Goal: Task Accomplishment & Management: Use online tool/utility

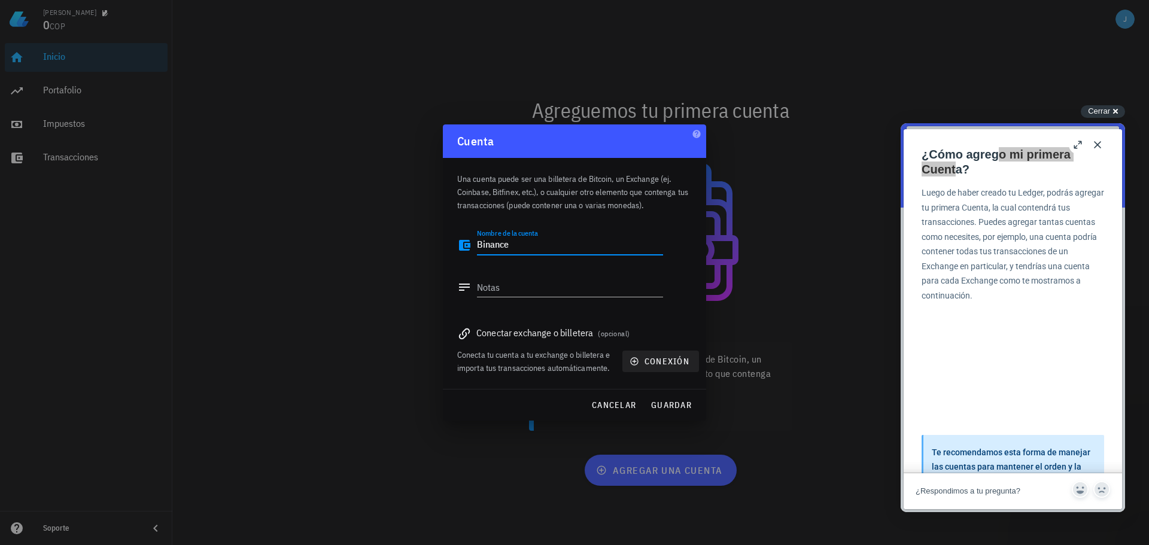
type textarea "Binance"
click at [657, 363] on span "conexión" at bounding box center [660, 361] width 57 height 11
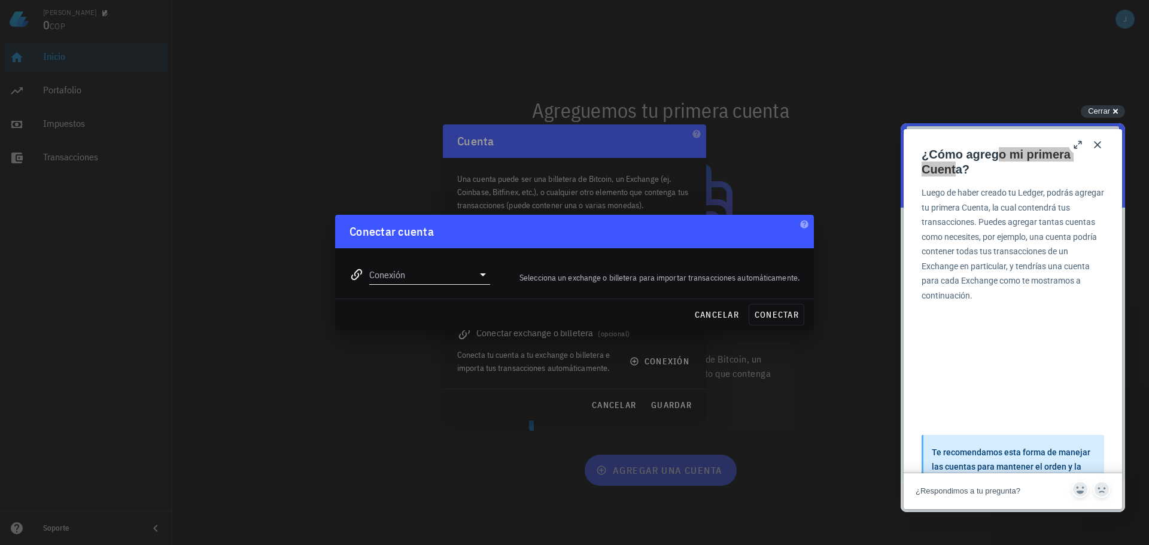
click at [431, 281] on input "Conexión" at bounding box center [421, 274] width 104 height 19
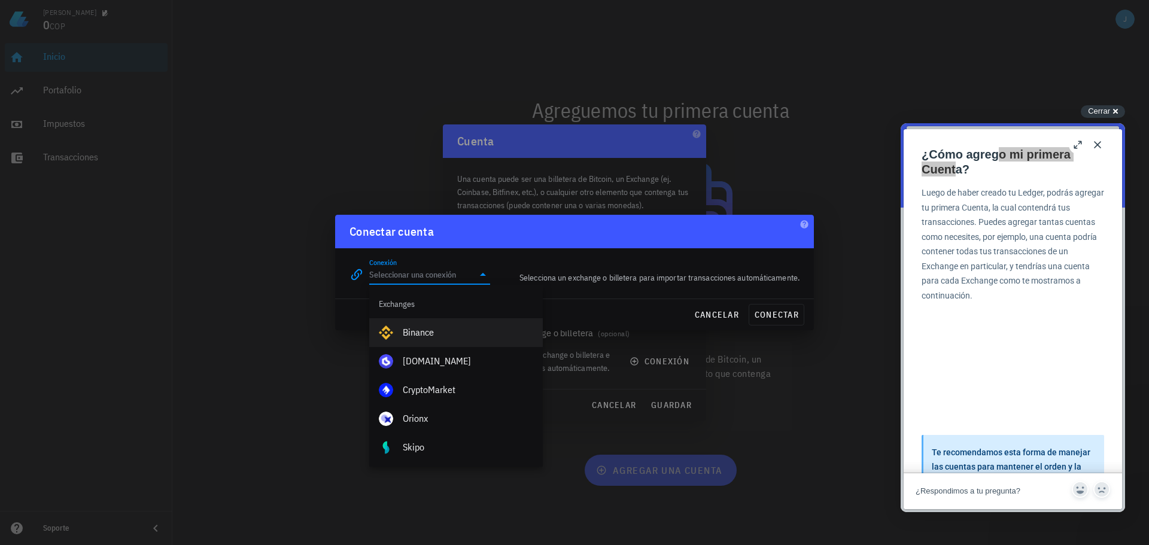
click at [408, 330] on div "Binance" at bounding box center [468, 332] width 130 height 11
type input "Binance"
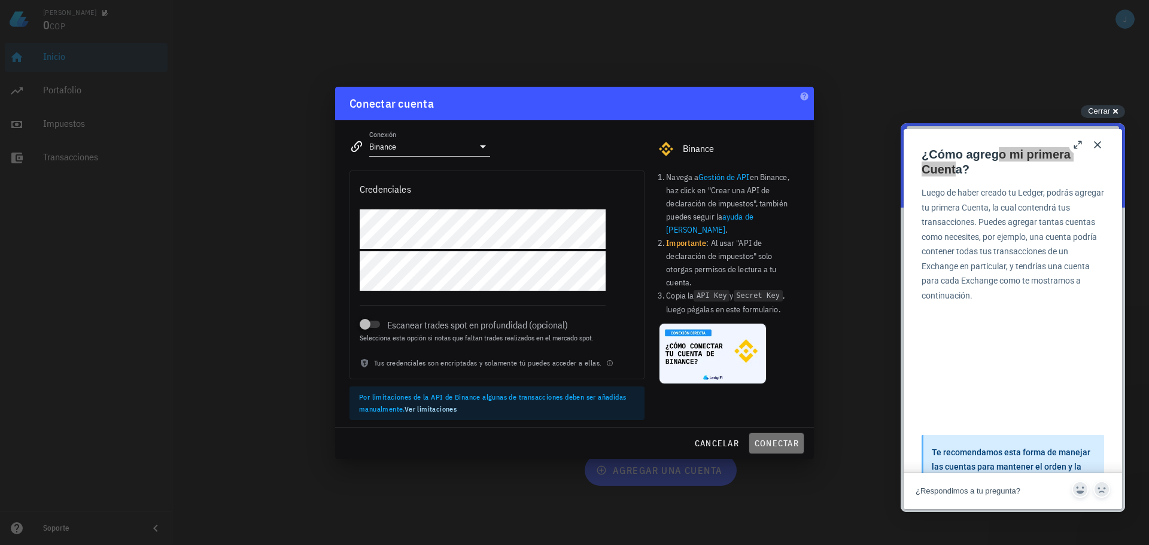
click at [773, 437] on button "conectar" at bounding box center [777, 444] width 56 height 22
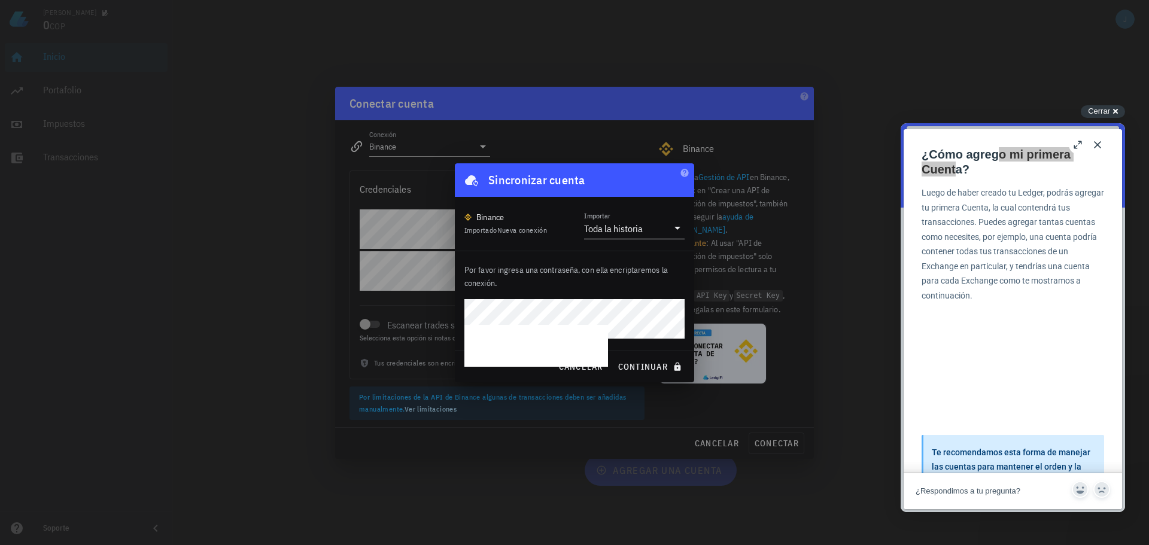
click at [648, 232] on input "Importar" at bounding box center [656, 228] width 23 height 19
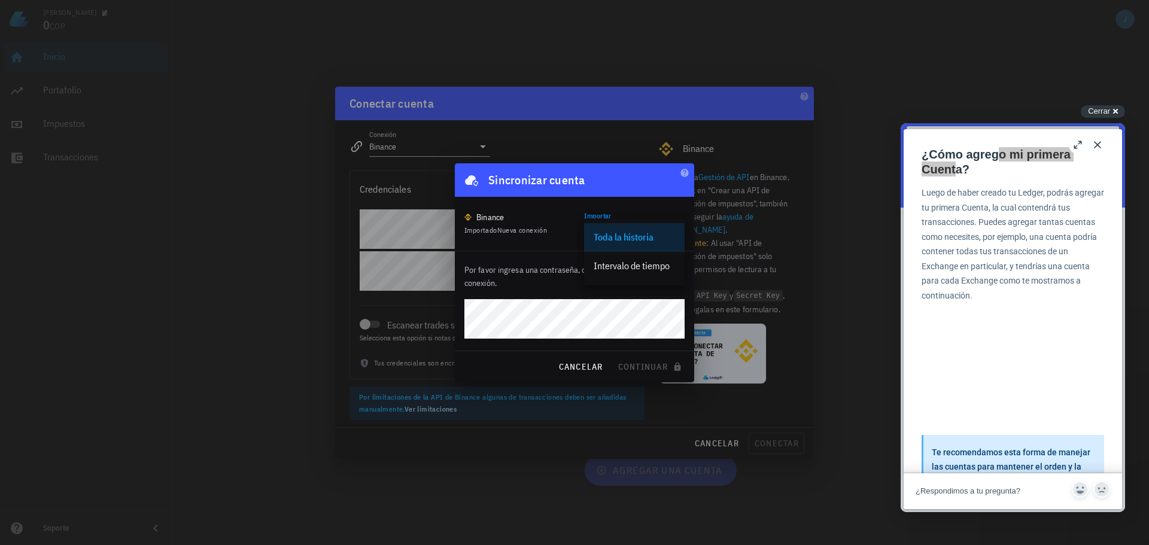
click at [550, 215] on div "Binance Importado Nueva conexión Importar Toda la historia" at bounding box center [574, 224] width 220 height 30
click at [657, 223] on input "Importar" at bounding box center [656, 228] width 23 height 19
click at [646, 265] on div "Intervalo de tiempo" at bounding box center [634, 265] width 81 height 11
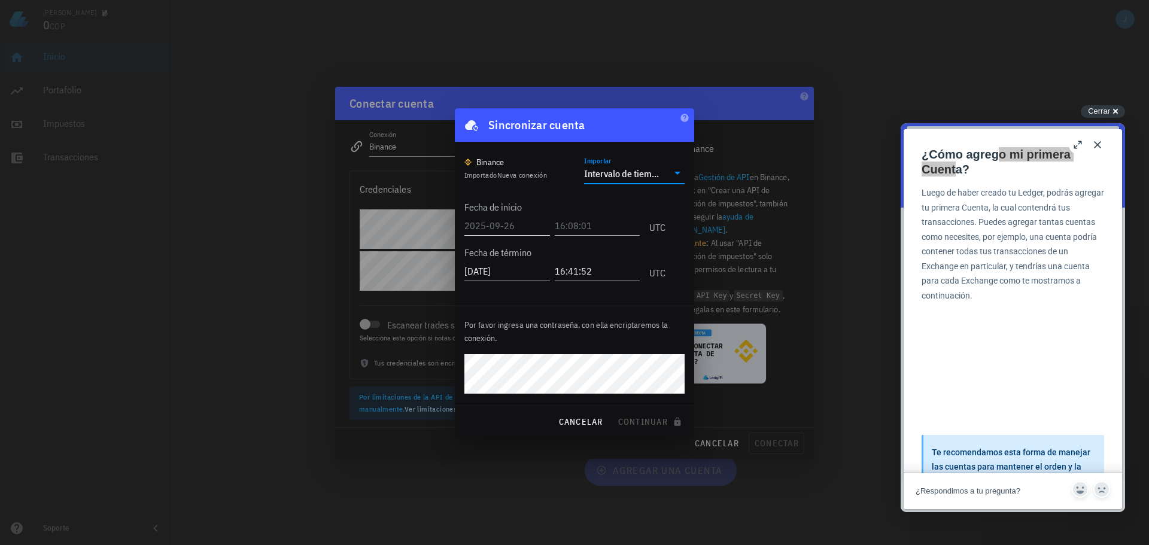
click at [496, 226] on input "text" at bounding box center [507, 225] width 86 height 19
type input "[DATE]"
drag, startPoint x: 540, startPoint y: 229, endPoint x: 414, endPoint y: 228, distance: 125.7
click at [420, 230] on div "[PERSON_NAME] 0 COP Inicio [GEOGRAPHIC_DATA] Impuestos [GEOGRAPHIC_DATA] Soport…" at bounding box center [574, 272] width 1149 height 545
click at [603, 180] on div "Intervalo de tiempo" at bounding box center [626, 173] width 84 height 20
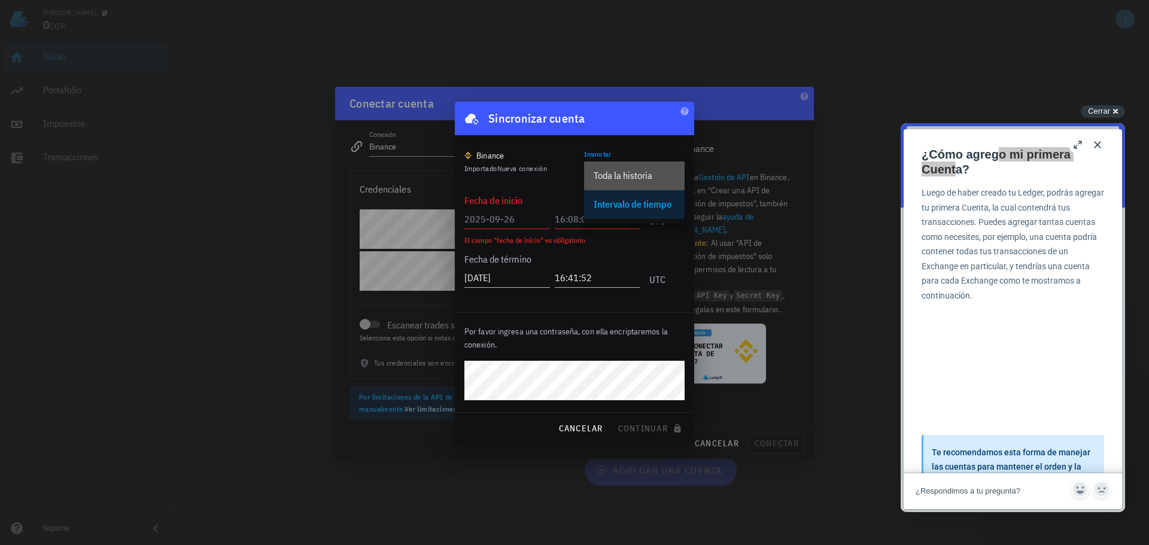
click at [633, 174] on div "Toda la historia" at bounding box center [634, 175] width 81 height 11
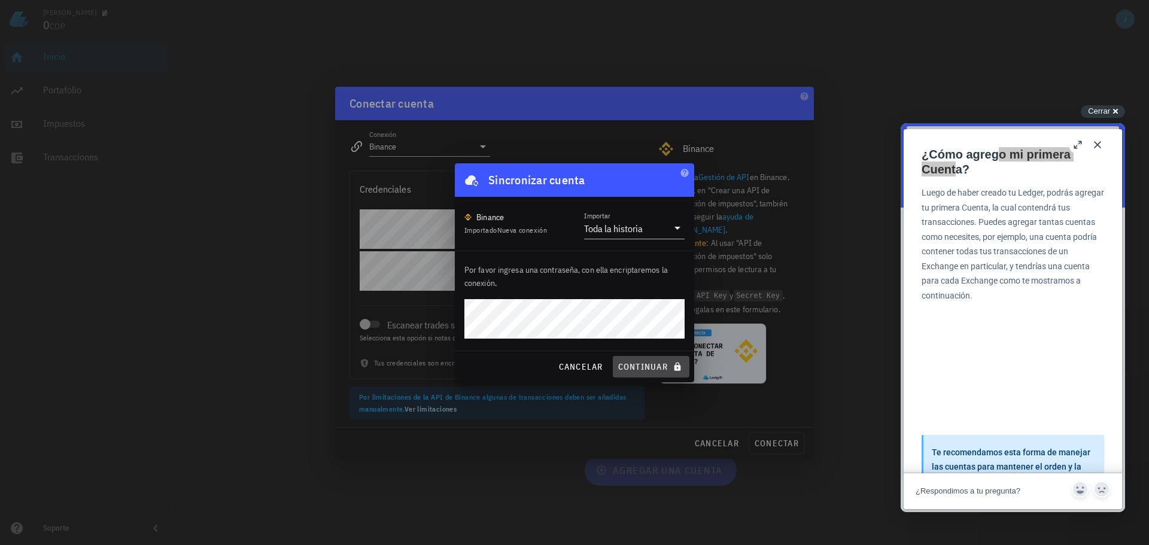
click at [655, 369] on span "continuar" at bounding box center [651, 366] width 67 height 11
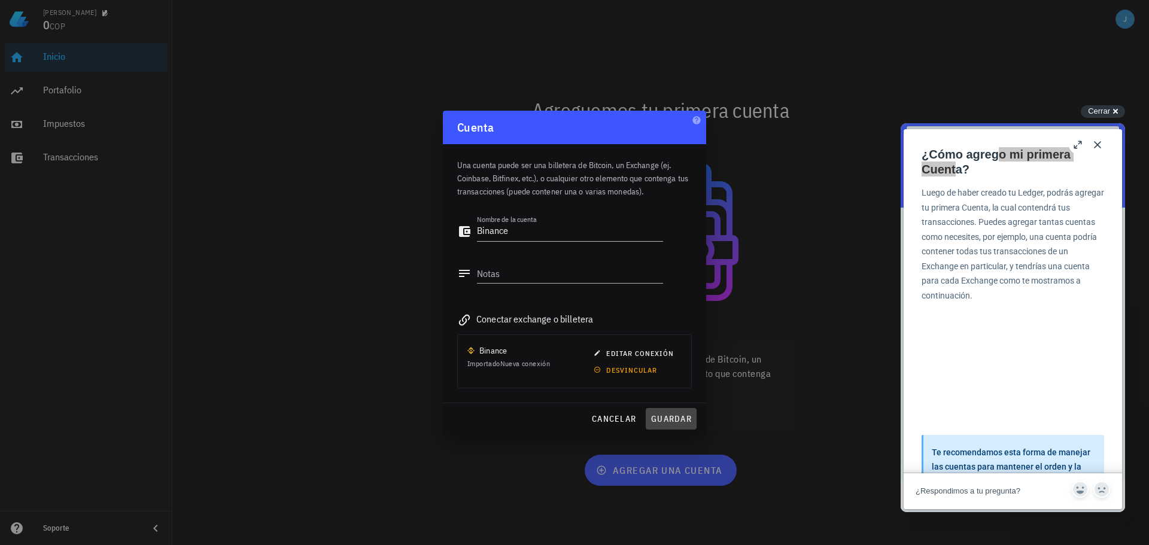
click at [673, 418] on span "guardar" at bounding box center [671, 419] width 41 height 11
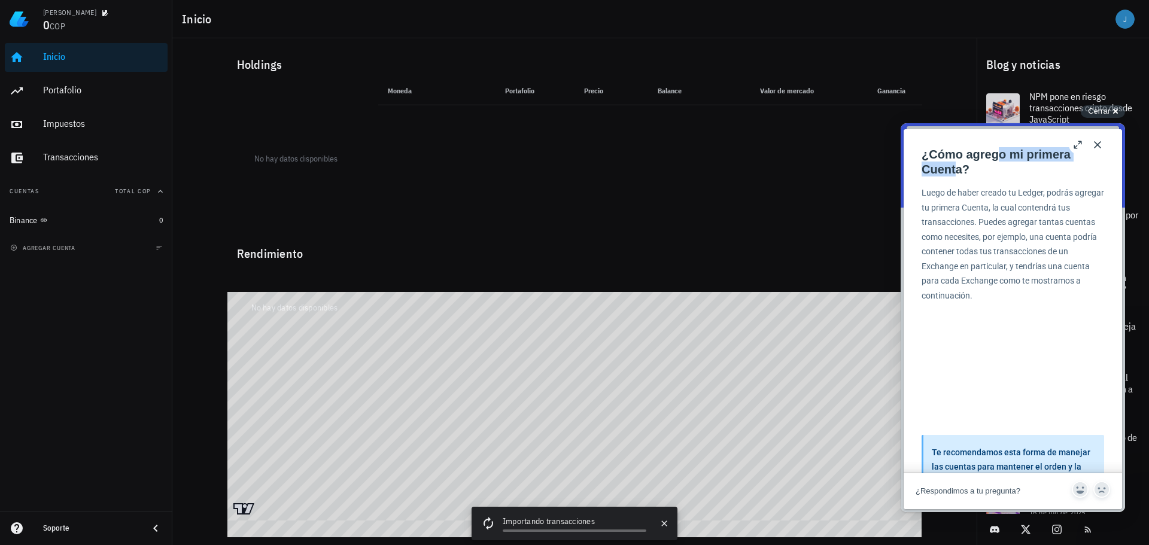
click at [1101, 144] on button "Close" at bounding box center [1097, 144] width 19 height 19
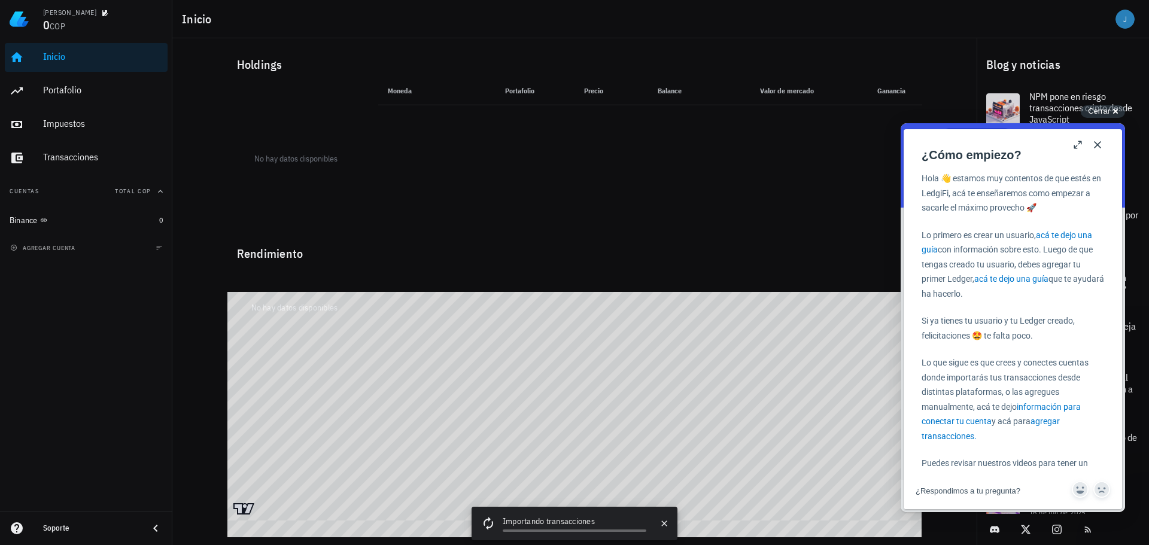
click at [1100, 139] on button "Close" at bounding box center [1097, 144] width 19 height 19
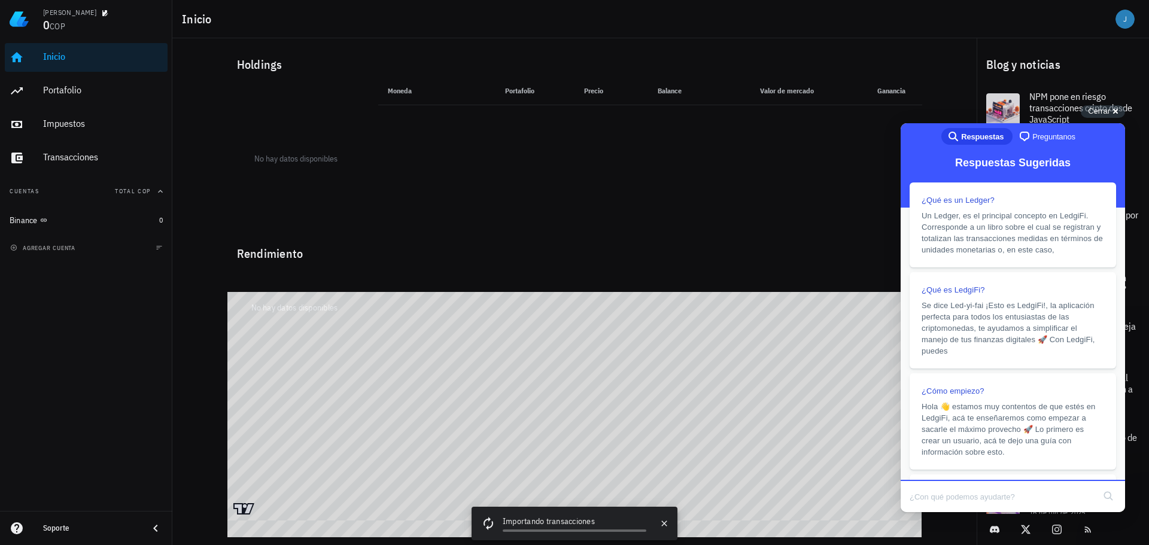
click at [943, 66] on div "Holdings No hay datos disponibles Moneda Portafolio Precio Balance Valor [PERSO…" at bounding box center [574, 277] width 804 height 478
click at [1103, 111] on span "Cerrar" at bounding box center [1099, 111] width 22 height 9
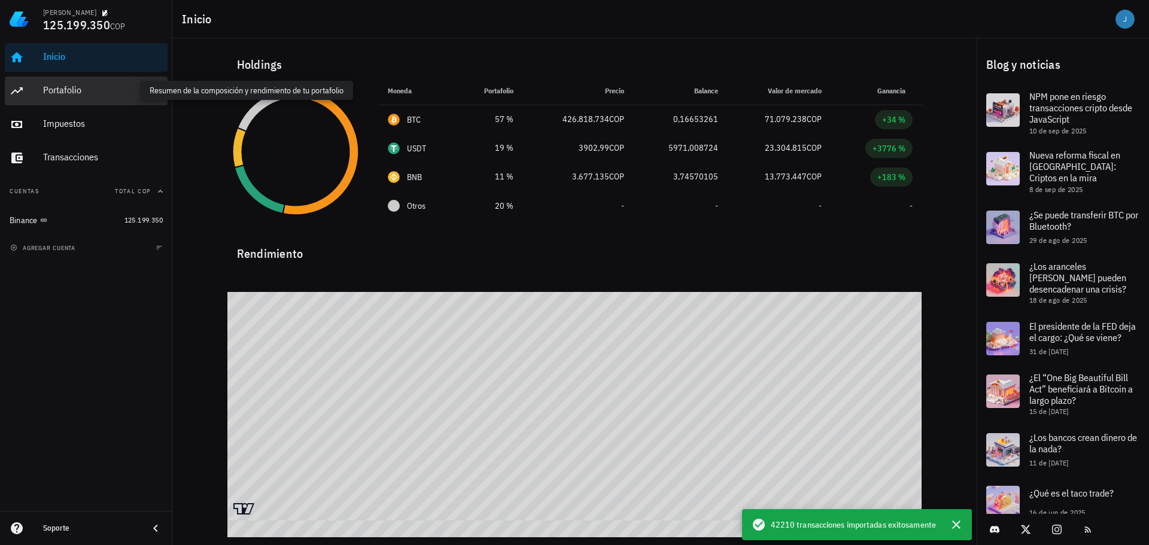
click at [57, 95] on div "Portafolio" at bounding box center [103, 89] width 120 height 11
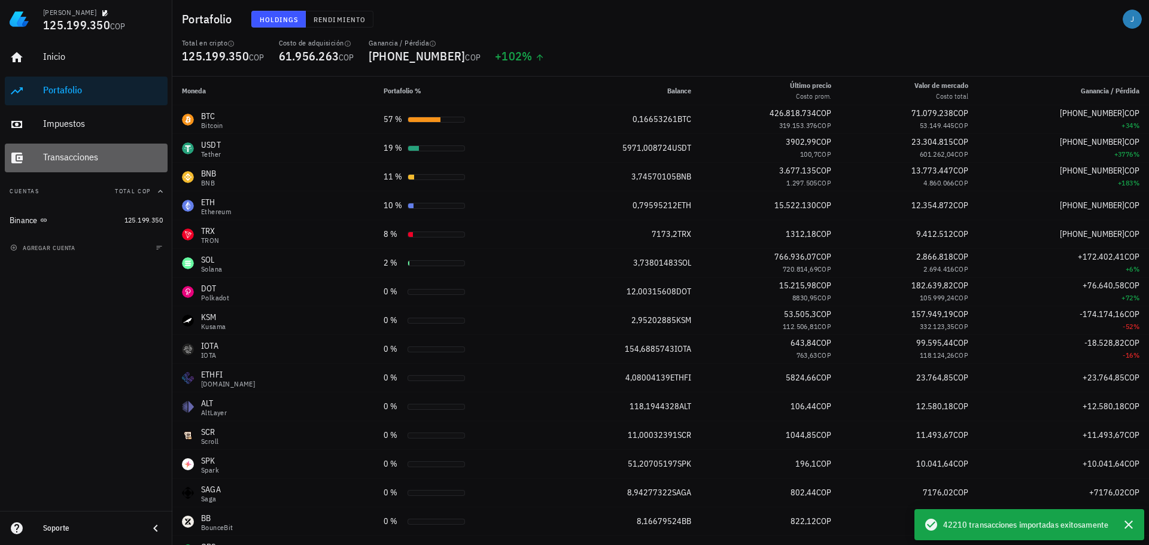
click at [51, 165] on div "Transacciones" at bounding box center [103, 157] width 120 height 27
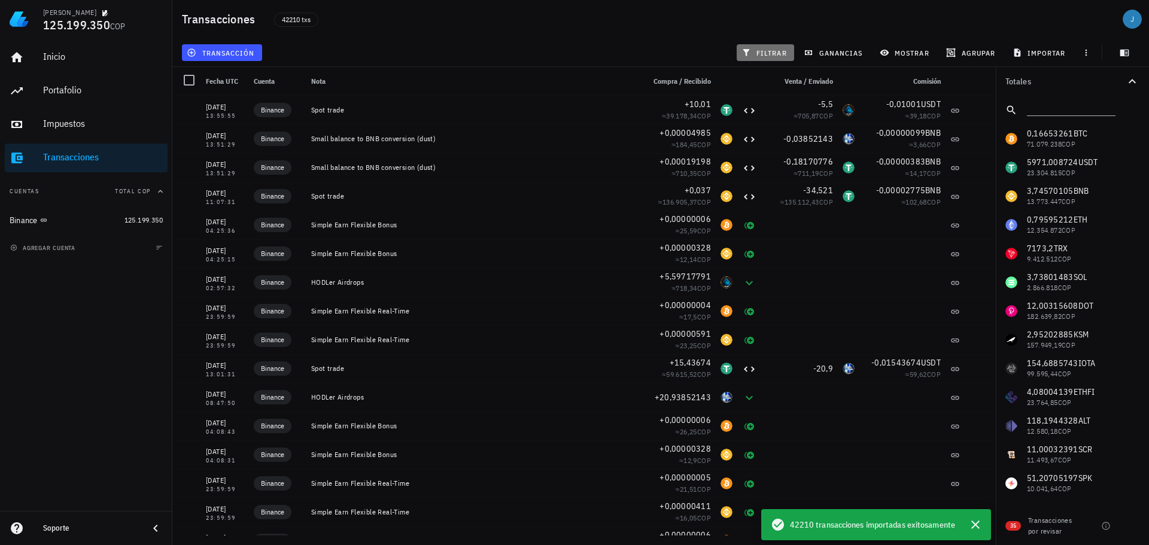
click at [765, 48] on span "filtrar" at bounding box center [765, 53] width 43 height 10
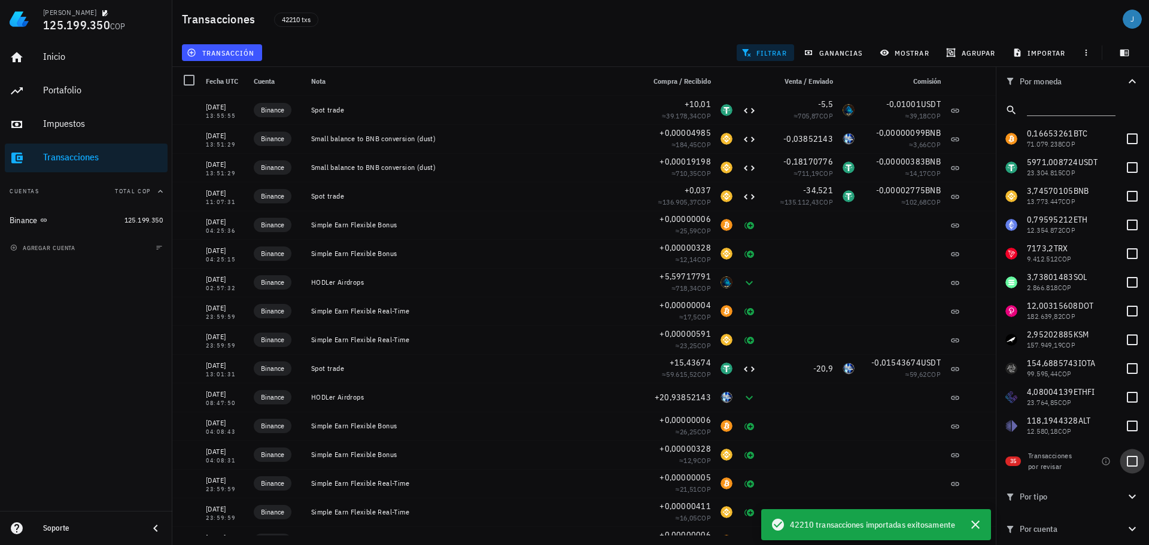
click at [1128, 460] on div at bounding box center [1132, 461] width 20 height 20
checkbox input "true"
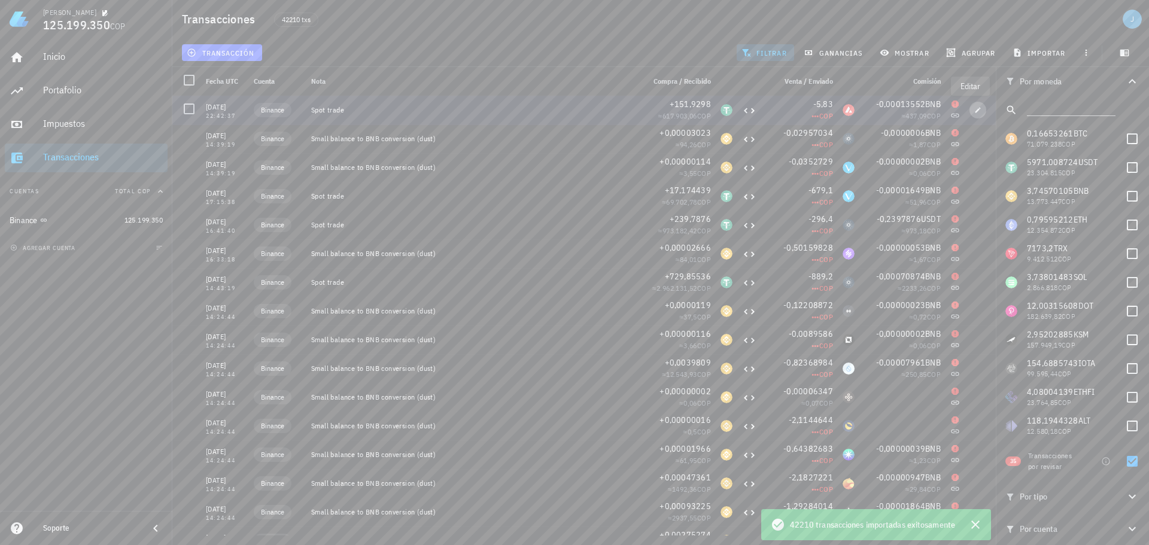
click at [974, 113] on icon "button" at bounding box center [977, 110] width 7 height 7
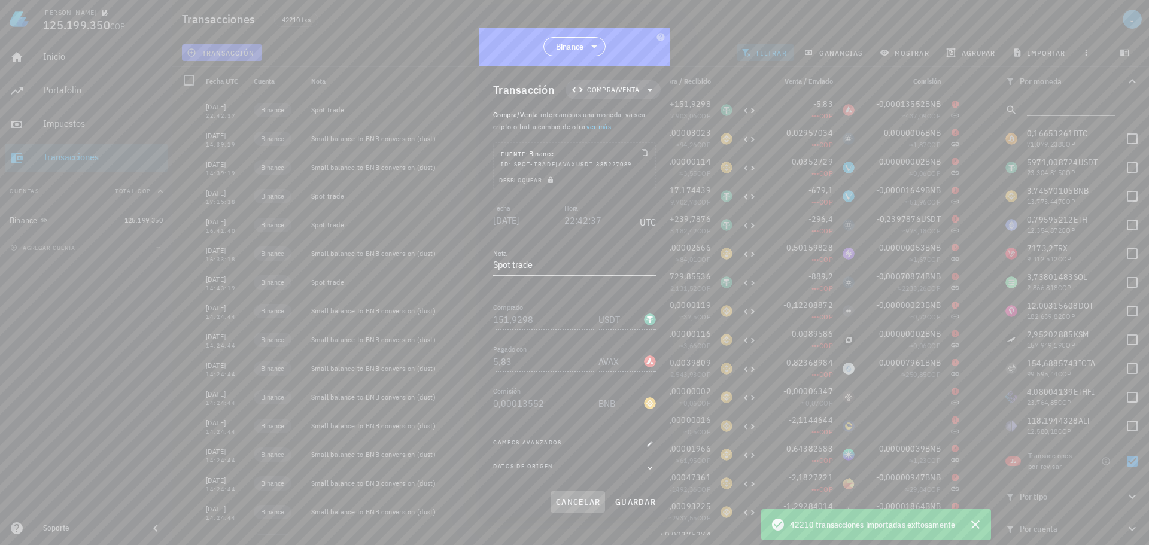
click at [598, 499] on span "cancelar" at bounding box center [577, 502] width 45 height 11
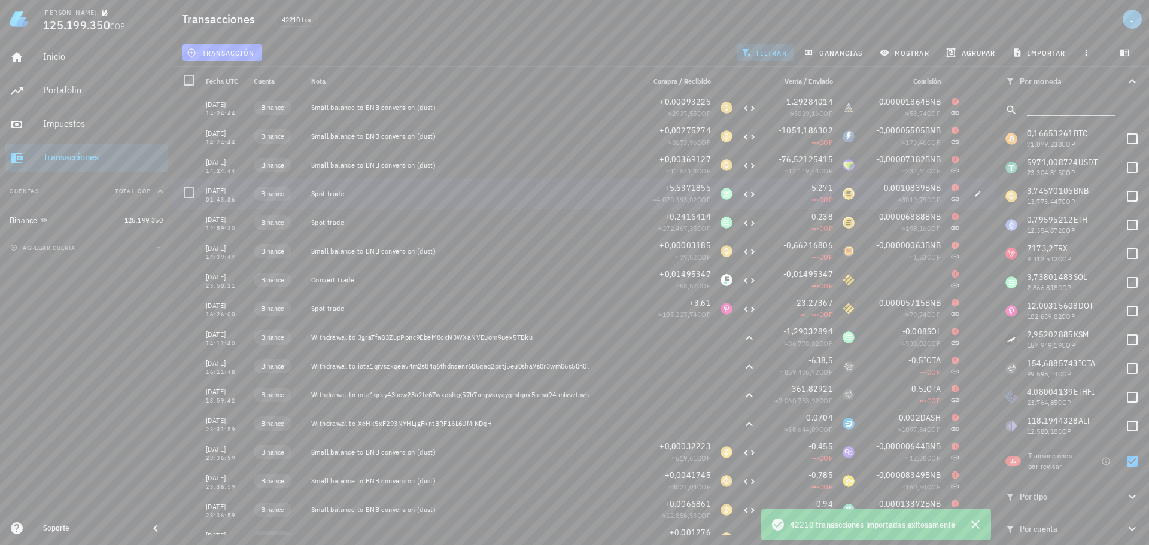
scroll to position [386, 0]
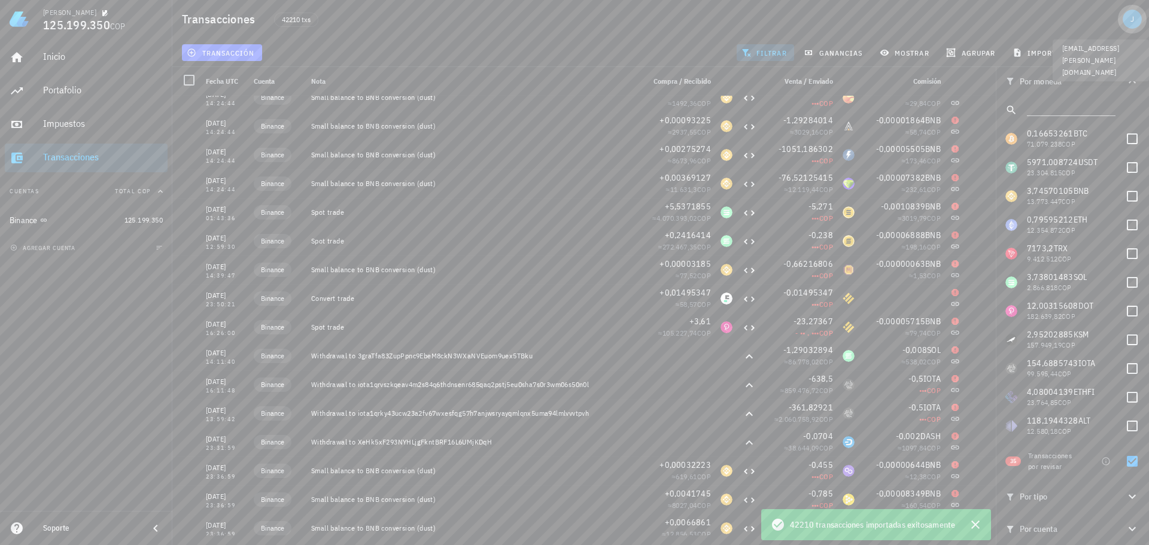
click at [1134, 18] on div "avatar" at bounding box center [1132, 19] width 19 height 19
drag, startPoint x: 1070, startPoint y: 170, endPoint x: 871, endPoint y: 1, distance: 261.1
click at [1070, 171] on div "Salir" at bounding box center [1097, 169] width 72 height 24
